Goal: Information Seeking & Learning: Understand process/instructions

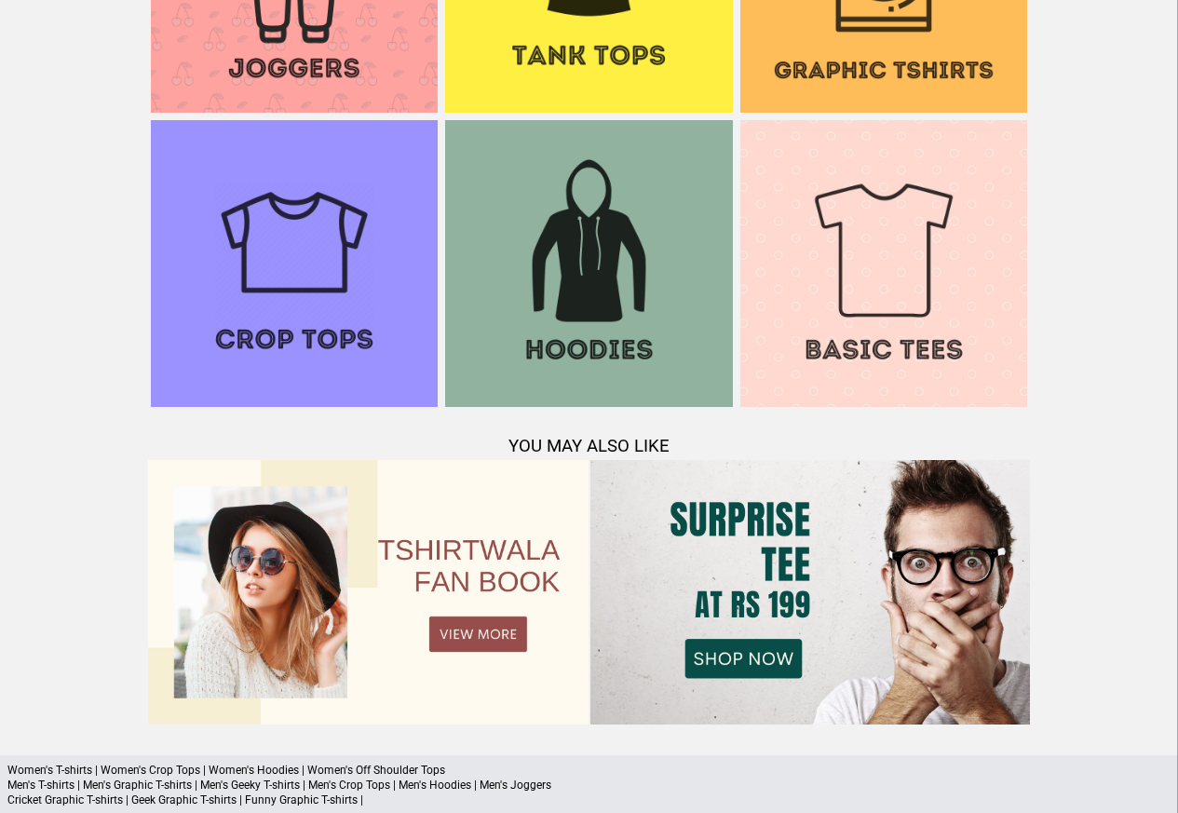
scroll to position [1798, 0]
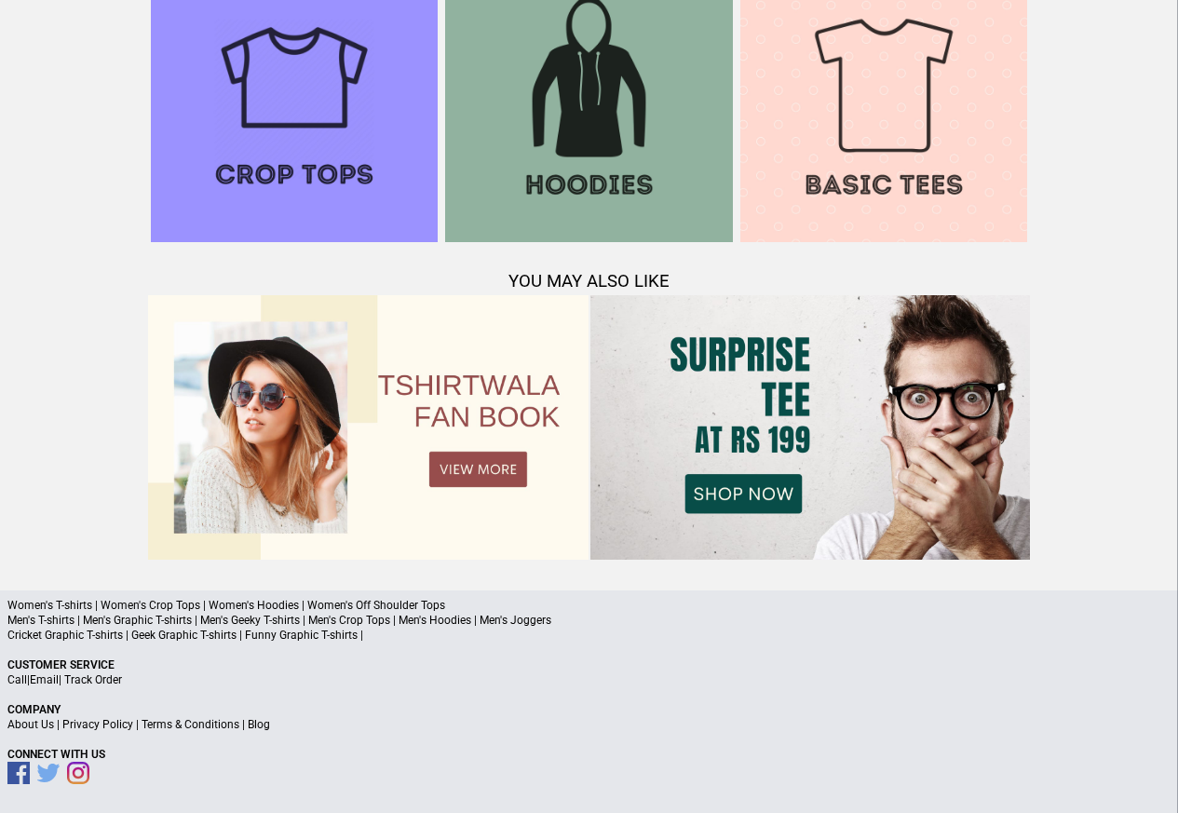
click at [210, 726] on link "Terms & Conditions" at bounding box center [191, 724] width 98 height 13
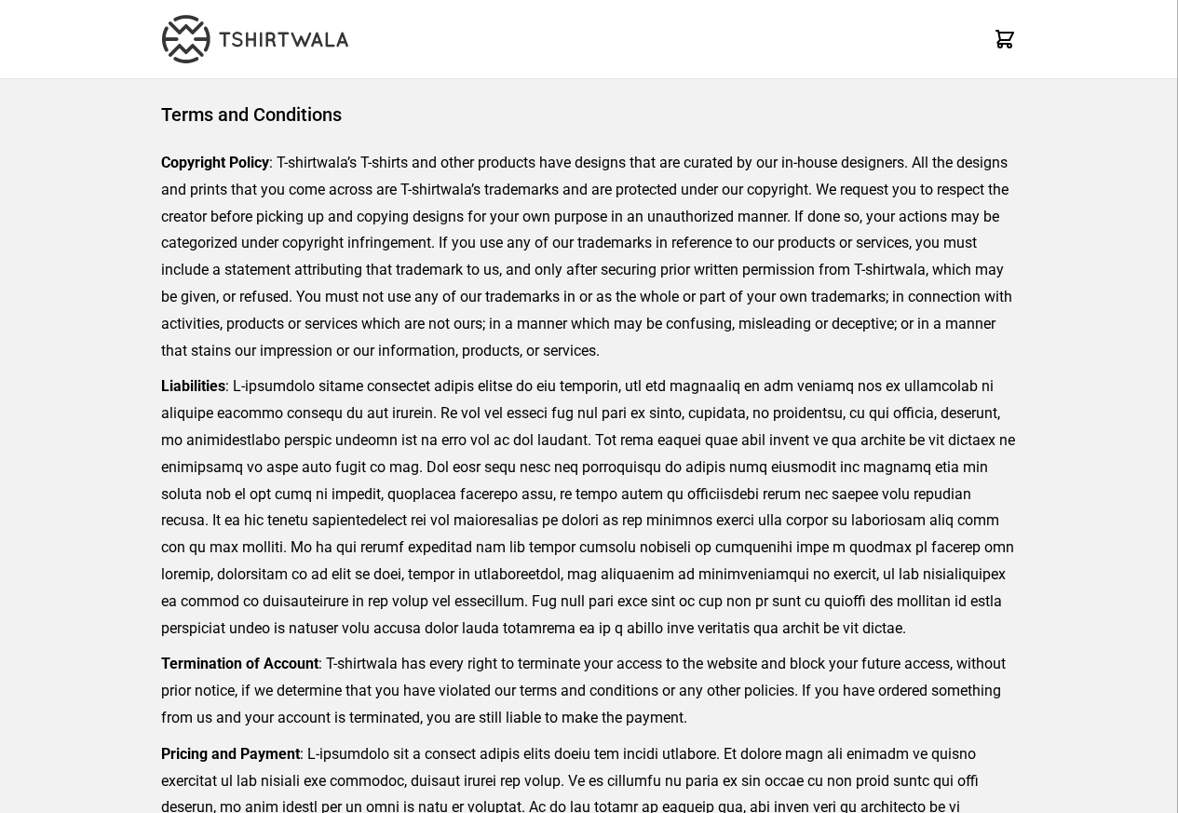
scroll to position [428, 0]
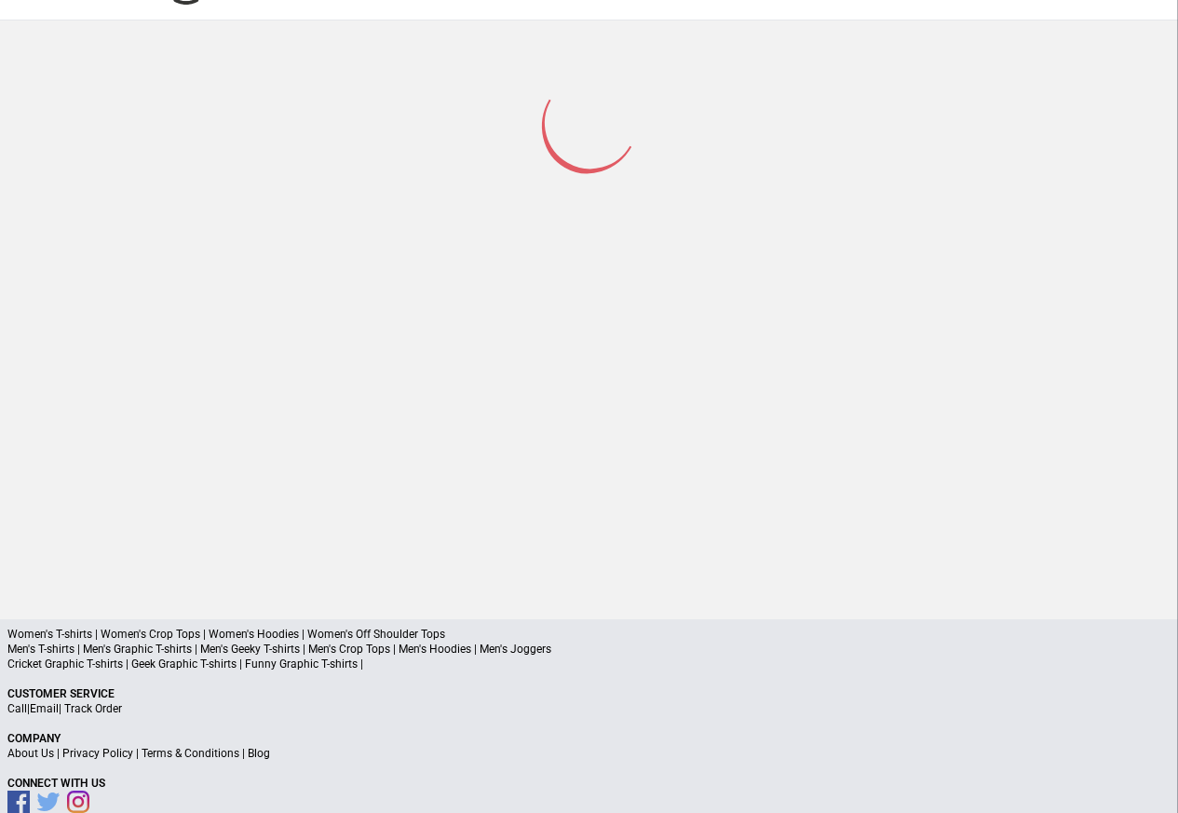
scroll to position [88, 0]
